Goal: Task Accomplishment & Management: Manage account settings

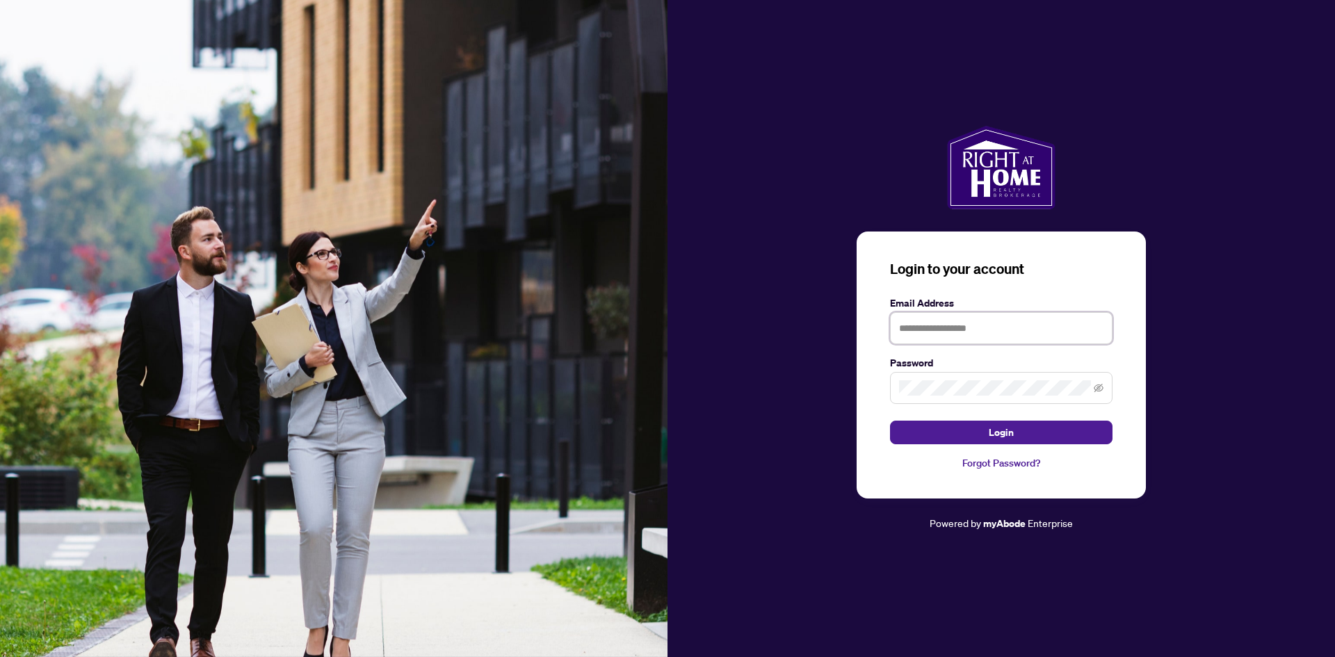
click at [949, 329] on input "text" at bounding box center [1001, 328] width 222 height 32
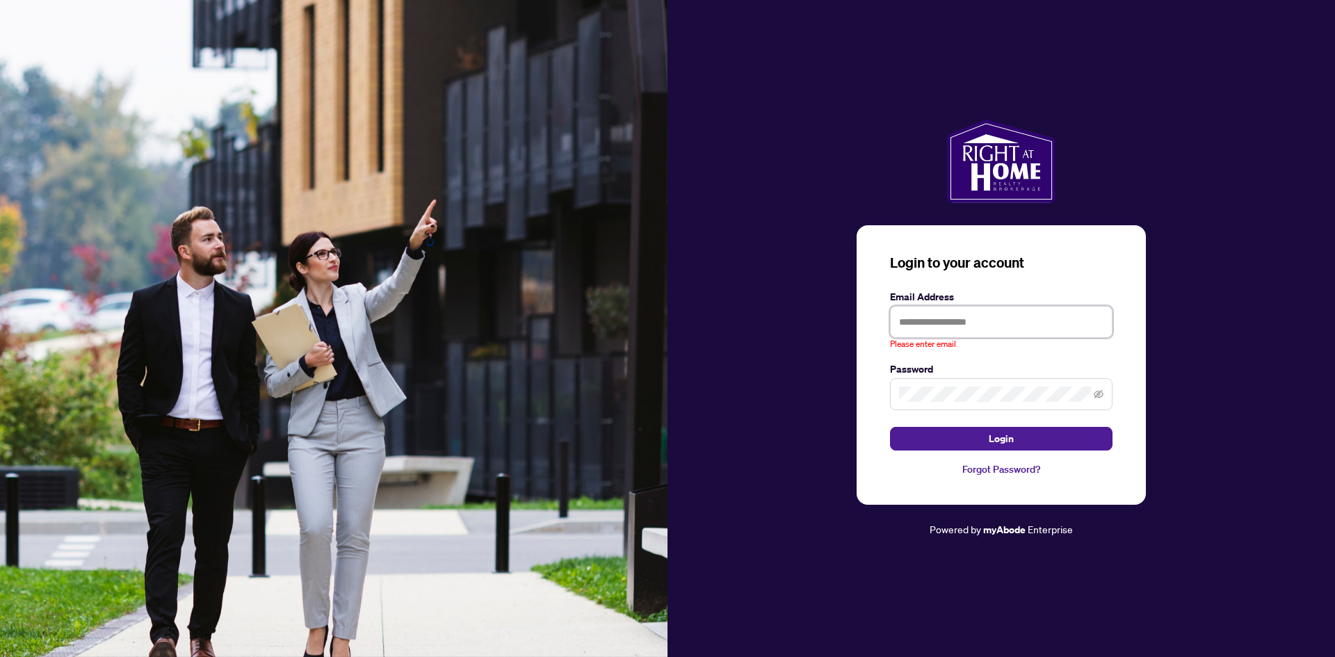
type input "**********"
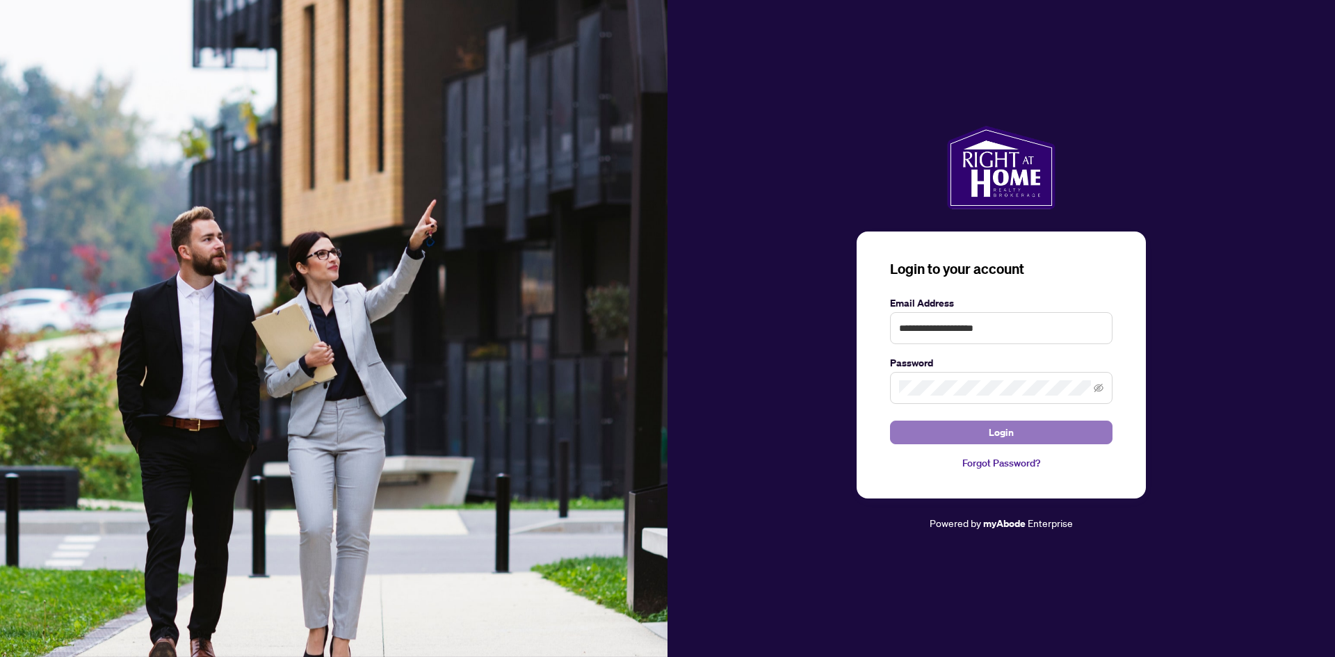
click at [968, 433] on button "Login" at bounding box center [1001, 433] width 222 height 24
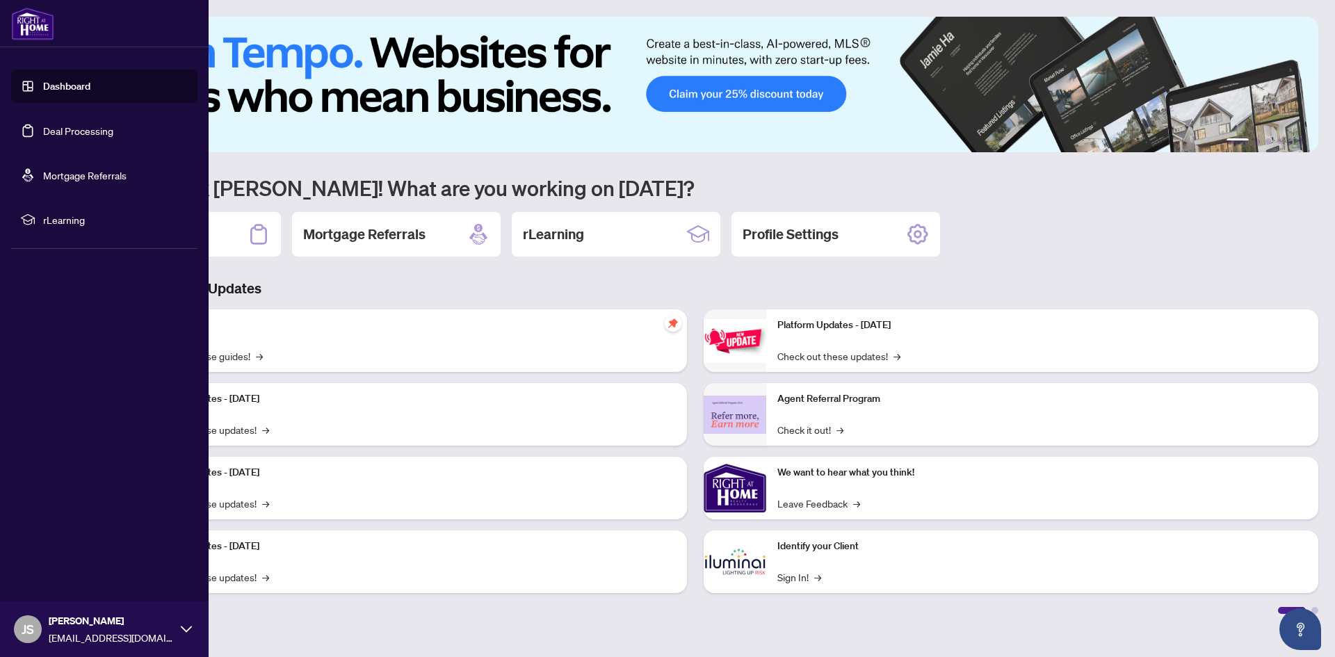
click at [80, 125] on link "Deal Processing" at bounding box center [78, 130] width 70 height 13
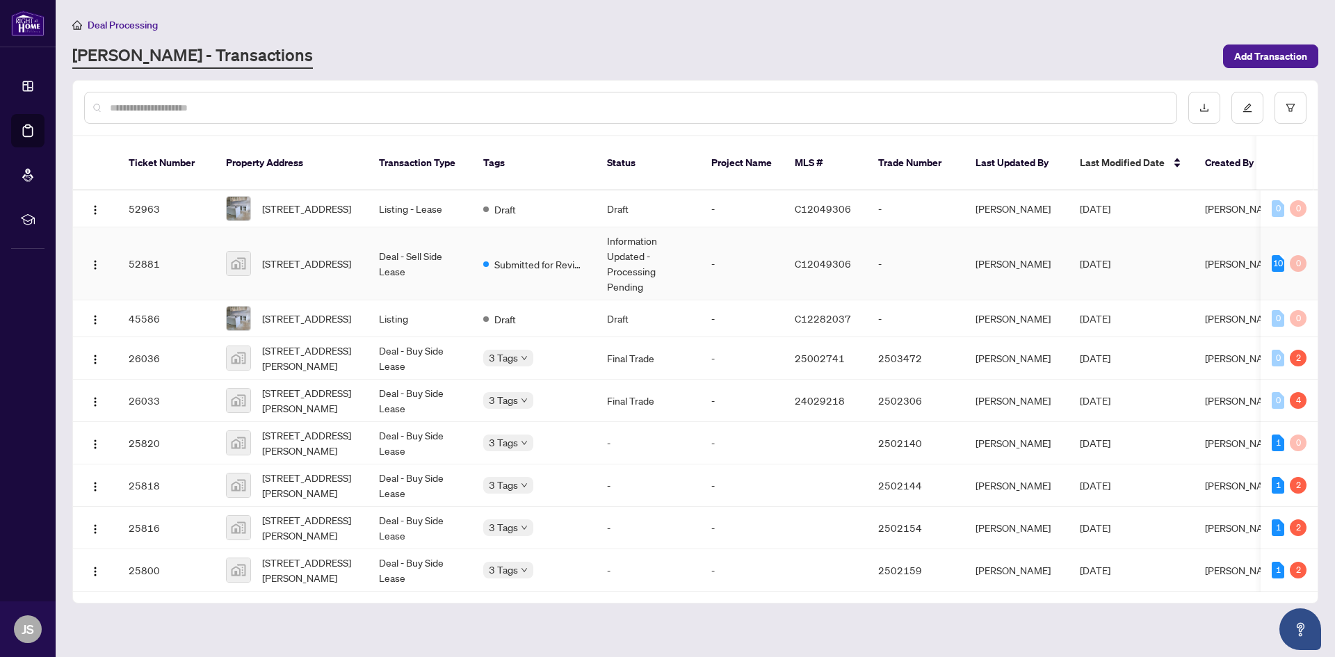
click at [685, 268] on td "Information Updated - Processing Pending" at bounding box center [648, 263] width 104 height 73
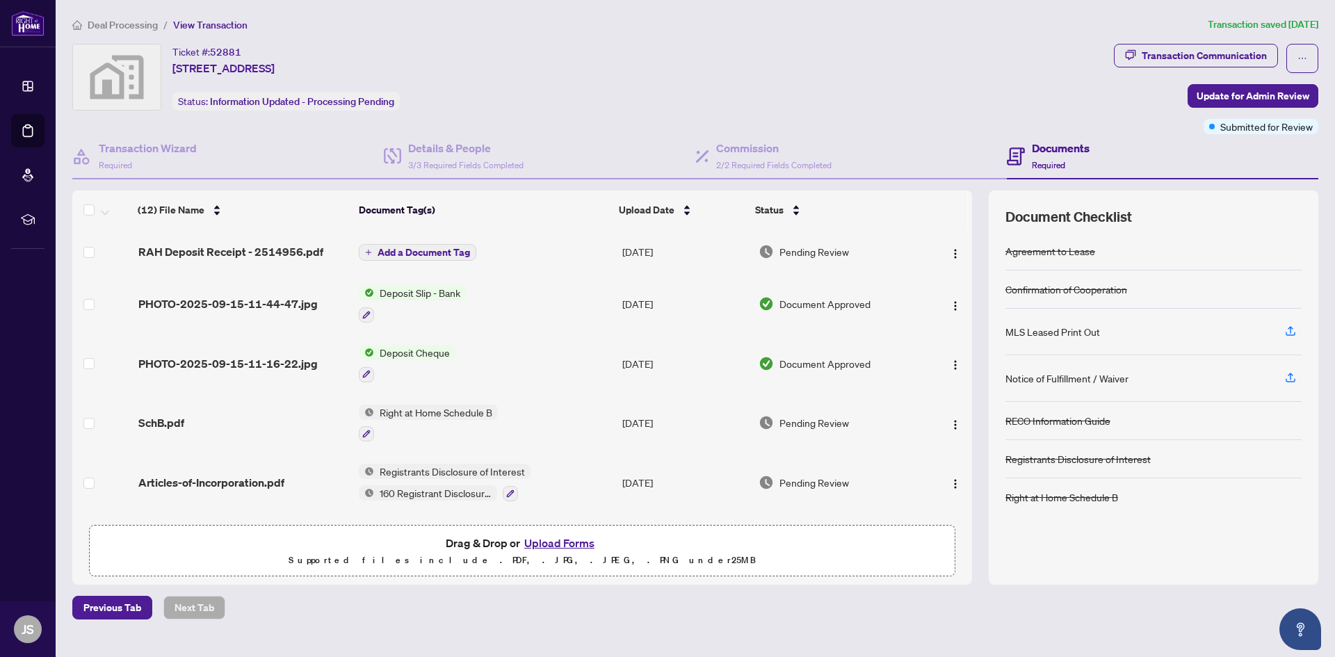
click at [371, 254] on icon "plus" at bounding box center [368, 252] width 7 height 7
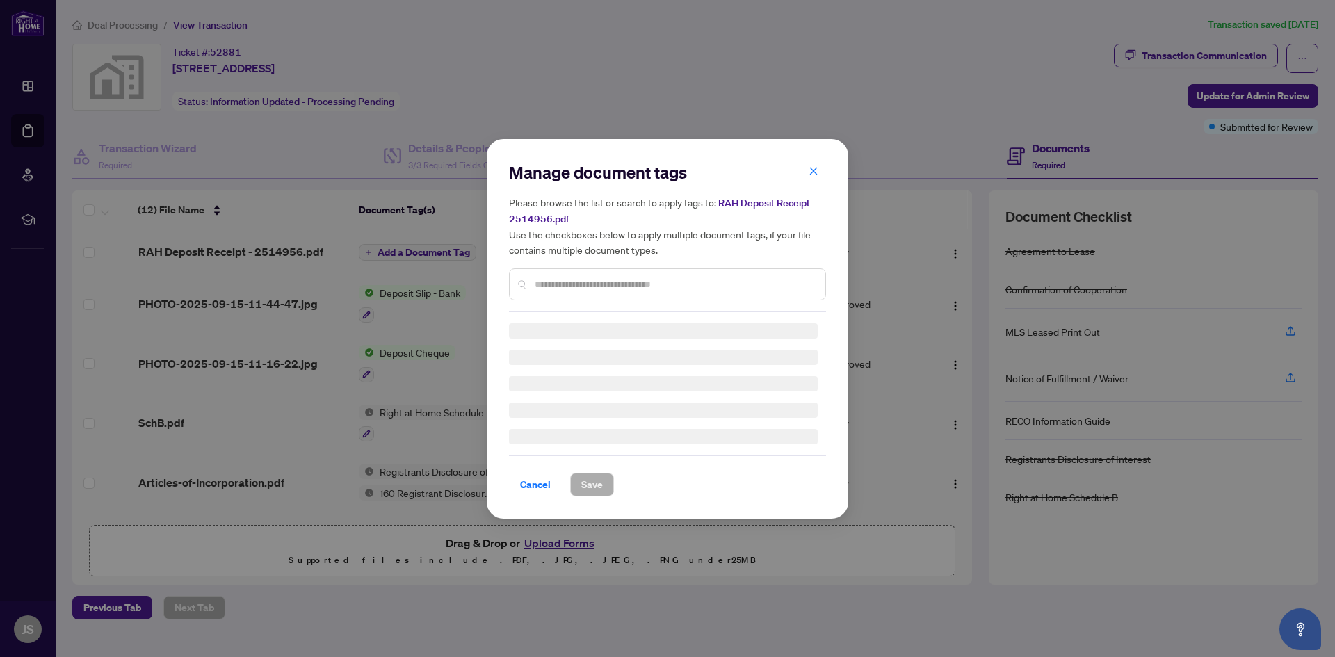
click at [542, 281] on div "Manage document tags Please browse the list or search to apply tags to: RAH Dep…" at bounding box center [667, 236] width 317 height 151
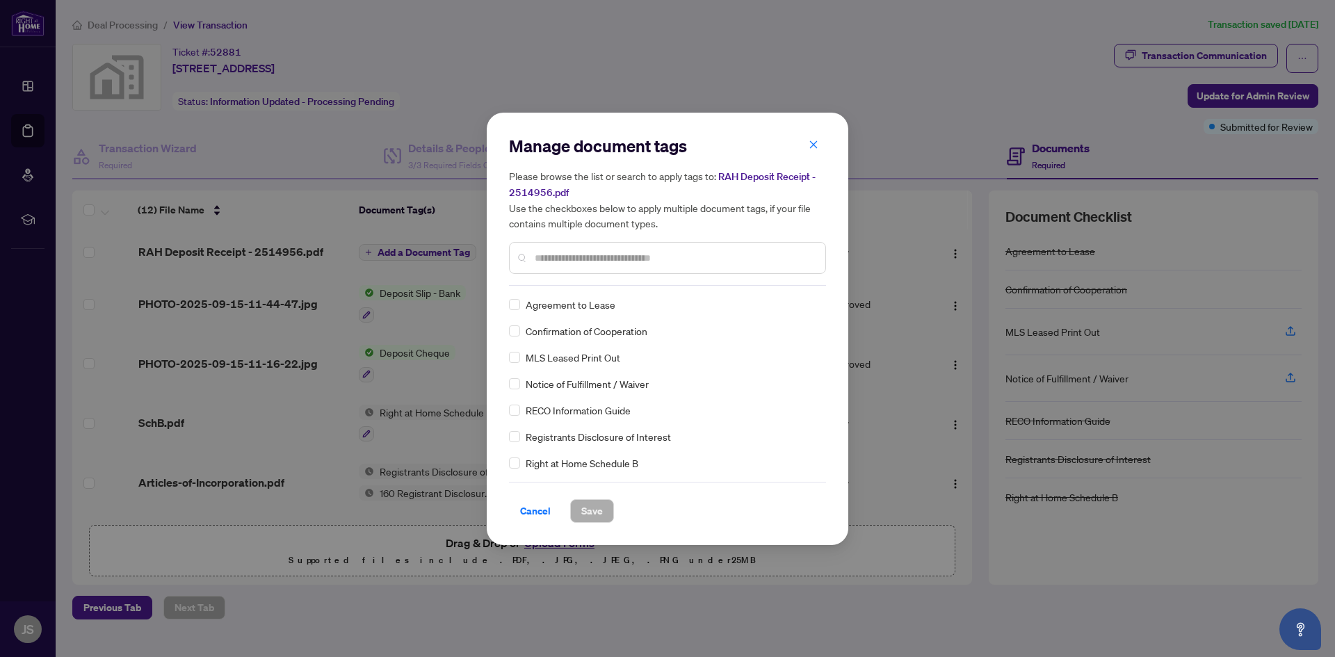
click at [574, 261] on input "text" at bounding box center [674, 257] width 279 height 15
type input "****"
click at [599, 512] on span "Save" at bounding box center [592, 511] width 22 height 22
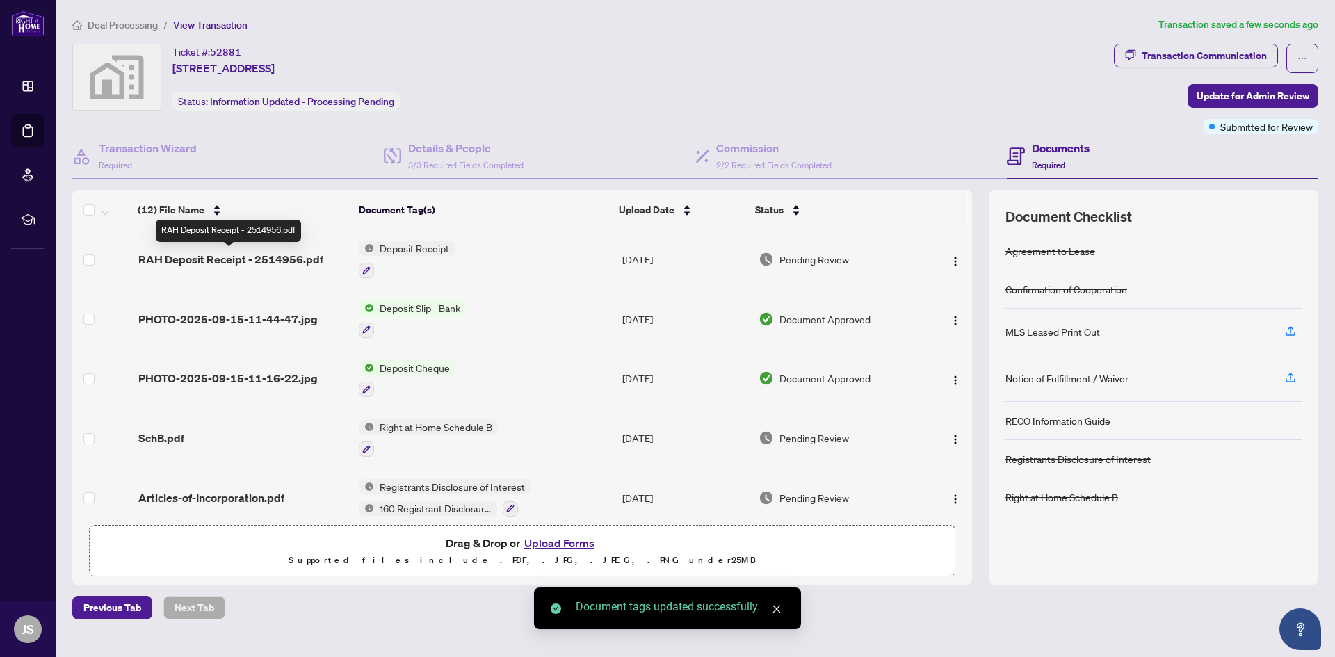
click at [288, 261] on span "RAH Deposit Receipt - 2514956.pdf" at bounding box center [230, 259] width 185 height 17
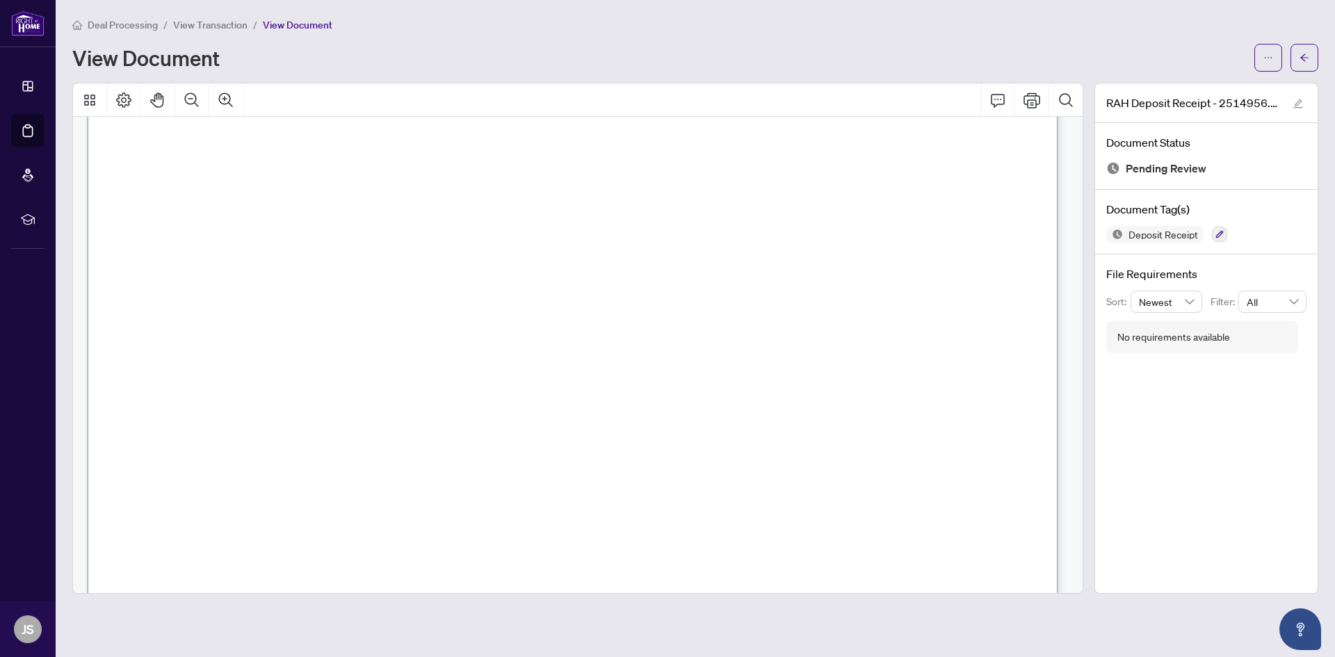
scroll to position [44, 0]
click at [1025, 99] on icon "Print" at bounding box center [1031, 100] width 17 height 17
